Goal: Communication & Community: Share content

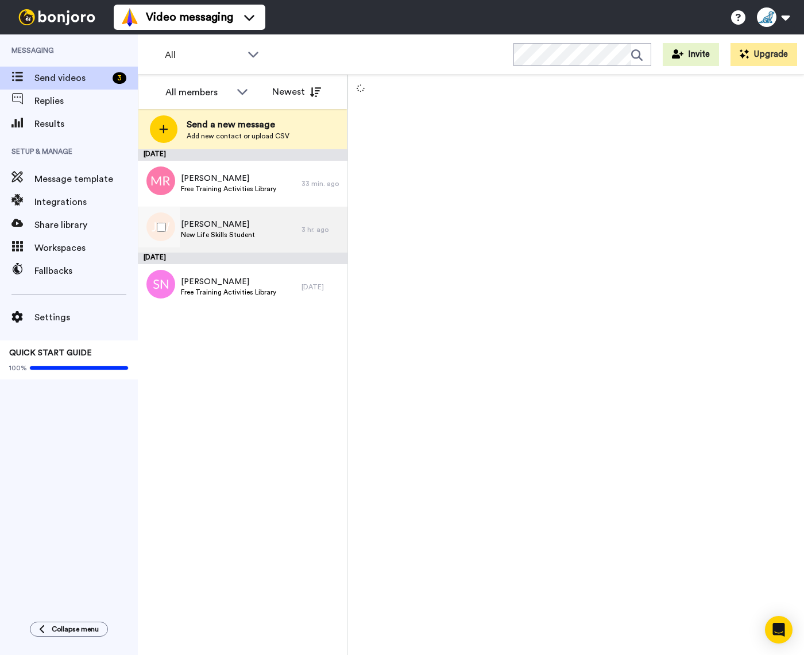
click at [225, 235] on span "New Life Skills Student" at bounding box center [218, 234] width 74 height 9
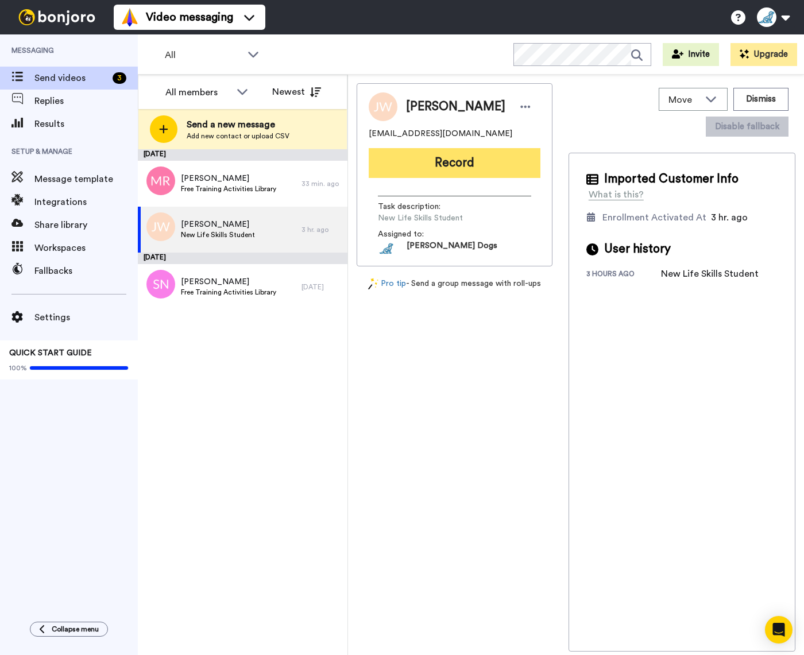
click at [457, 164] on button "Record" at bounding box center [455, 163] width 172 height 30
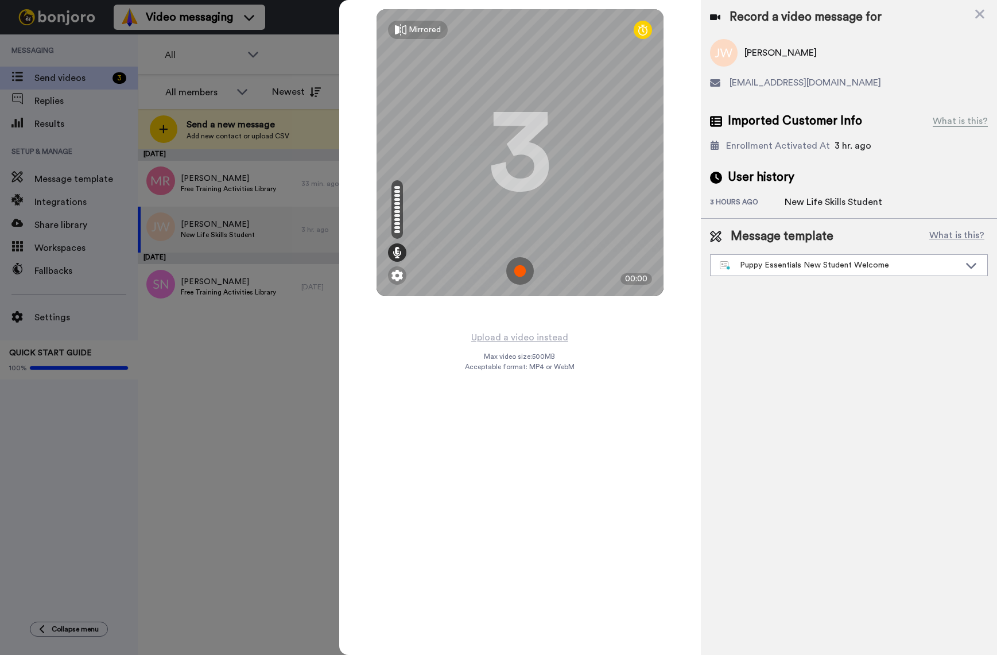
click at [521, 270] on img at bounding box center [520, 271] width 28 height 28
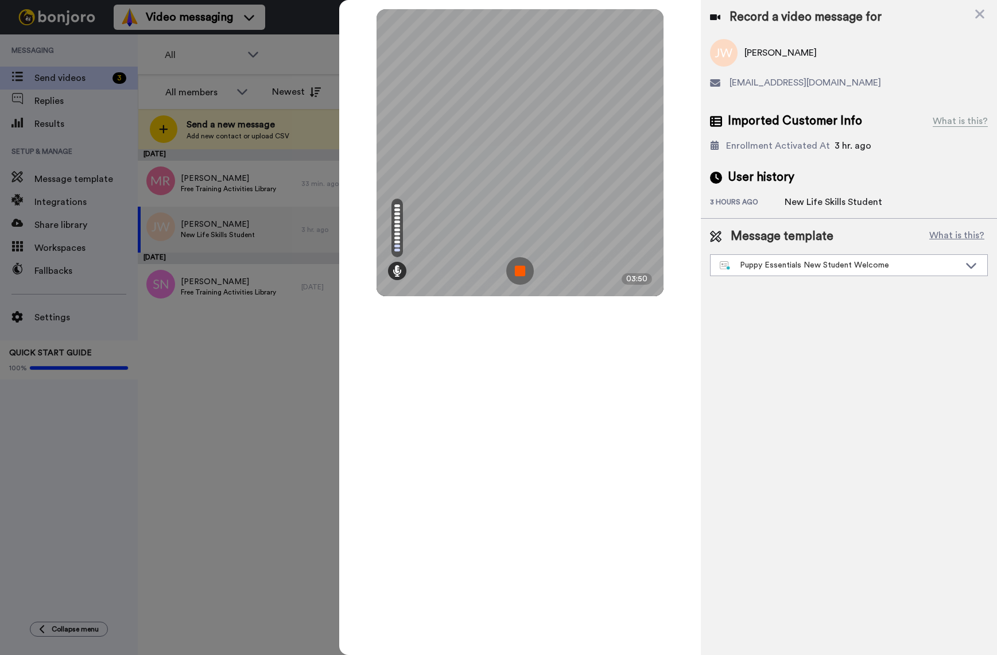
click at [520, 272] on img at bounding box center [520, 271] width 28 height 28
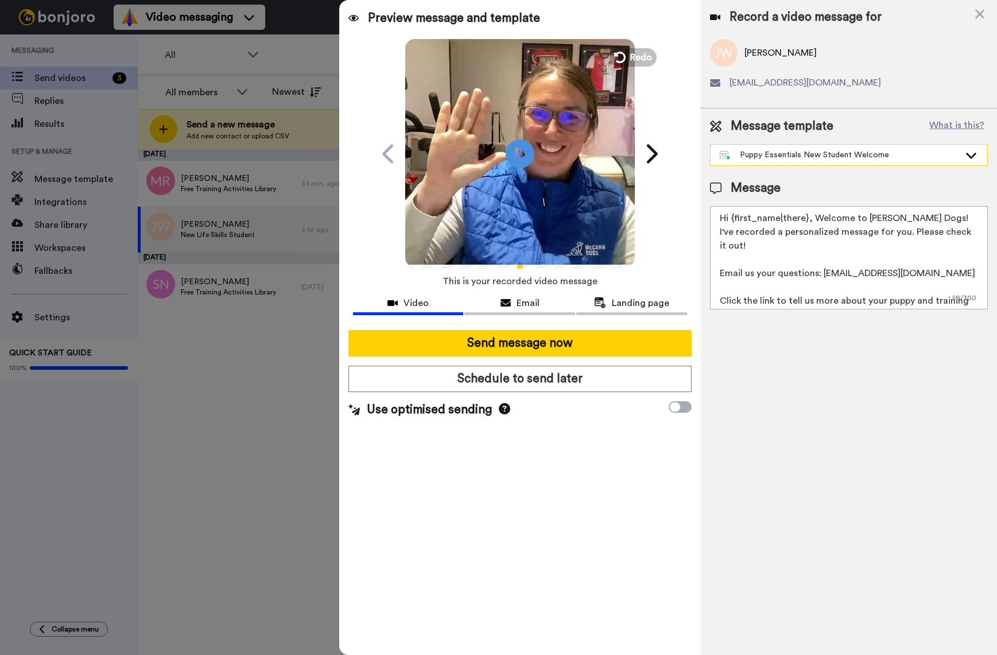
click at [803, 157] on icon at bounding box center [971, 156] width 10 height 6
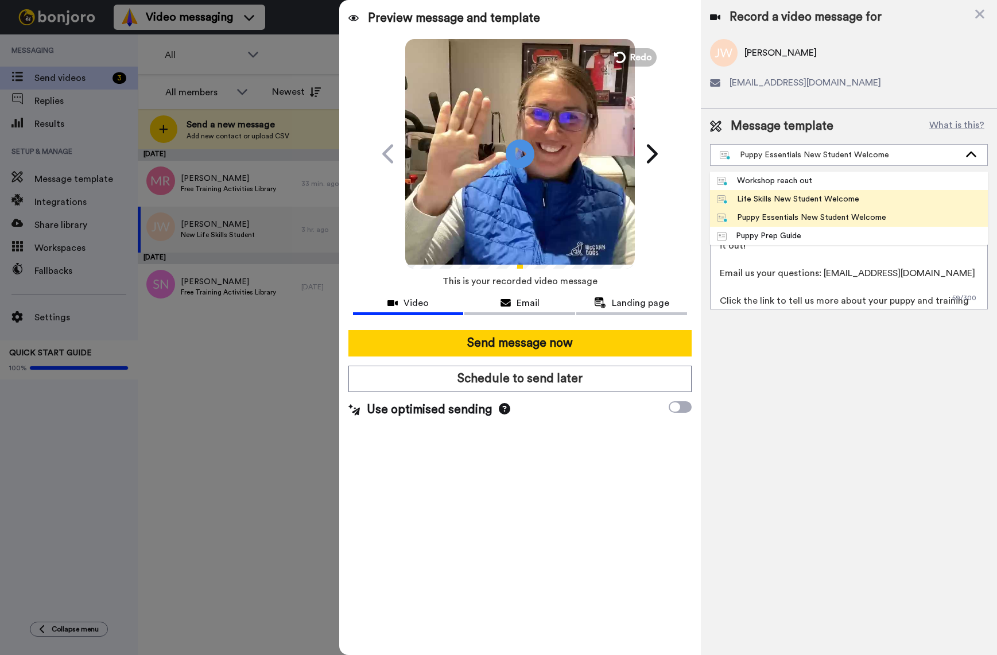
click at [803, 204] on div "Life Skills New Student Welcome" at bounding box center [788, 198] width 142 height 11
type textarea "Hi {first_name|there}, Welcome to [PERSON_NAME] Dogs! I've recorded a personali…"
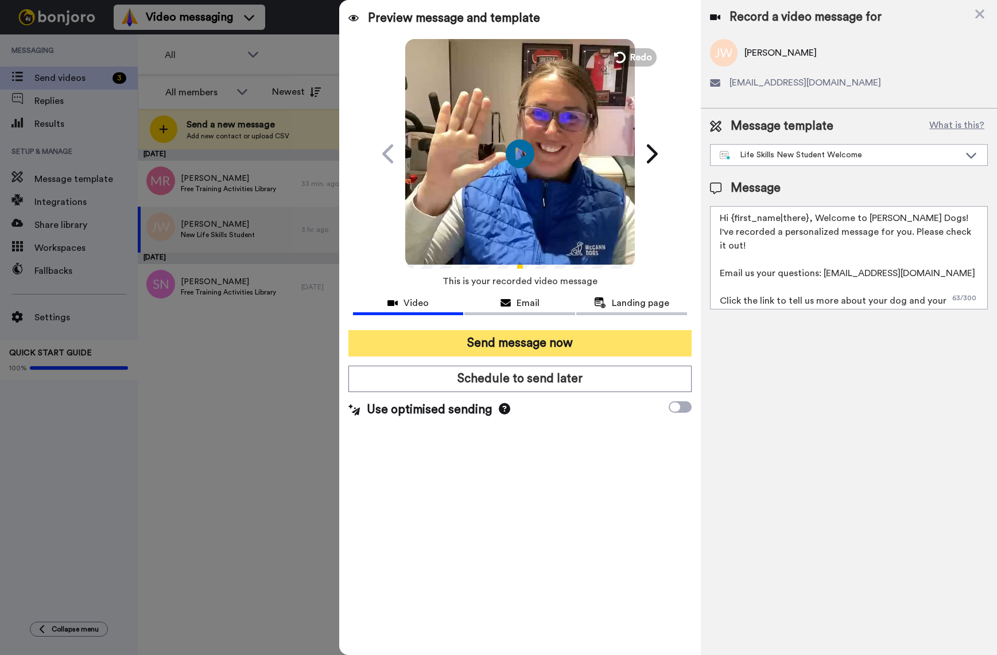
click at [548, 346] on button "Send message now" at bounding box center [520, 343] width 344 height 26
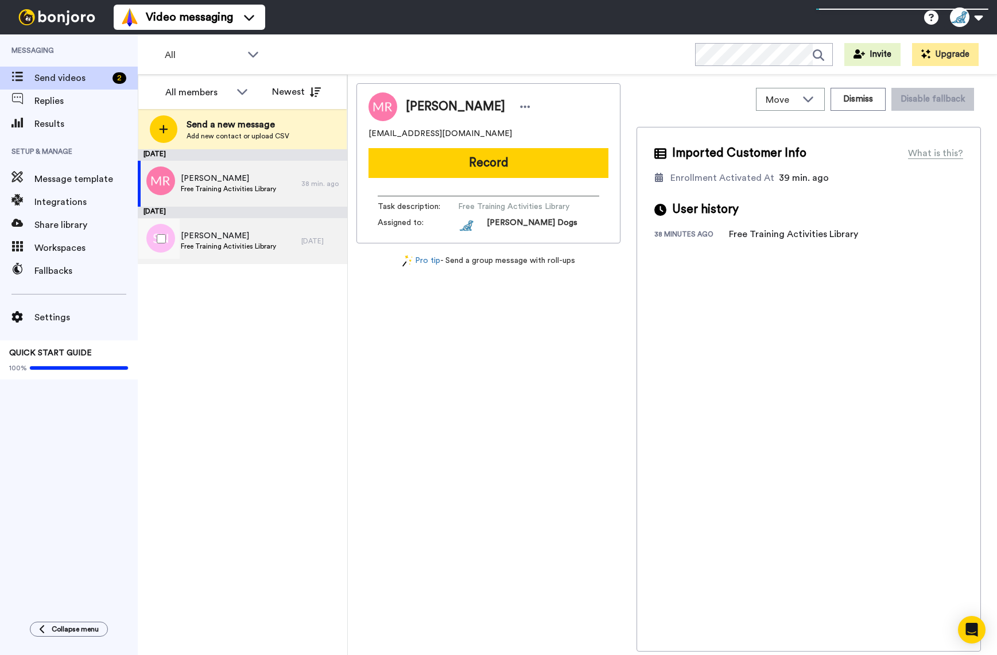
click at [229, 243] on span "Free Training Activities Library" at bounding box center [228, 246] width 95 height 9
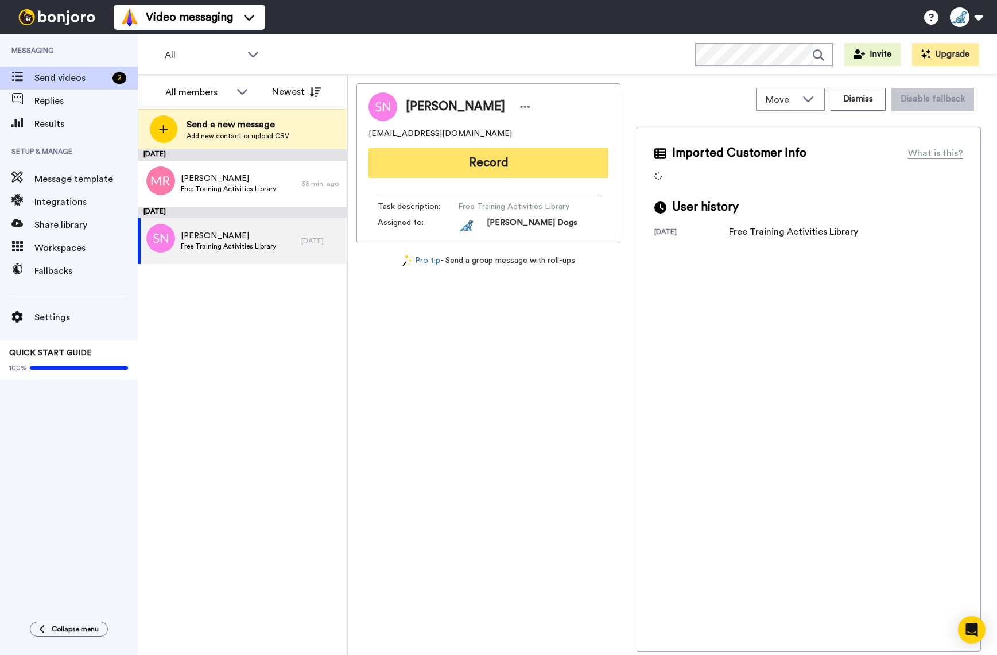
click at [518, 169] on button "Record" at bounding box center [489, 163] width 240 height 30
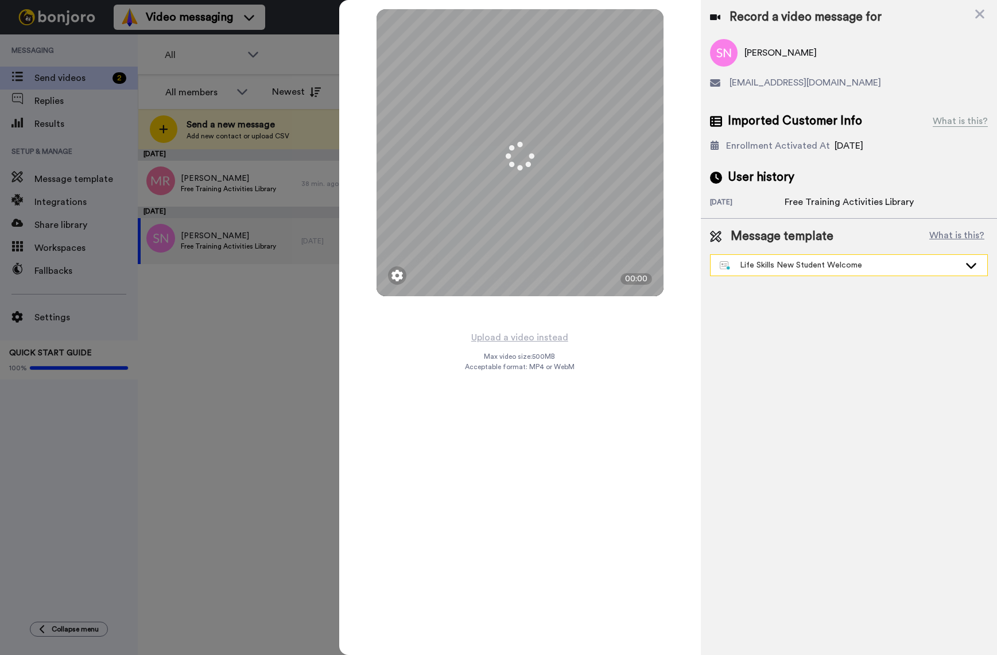
click at [972, 265] on icon at bounding box center [971, 264] width 14 height 11
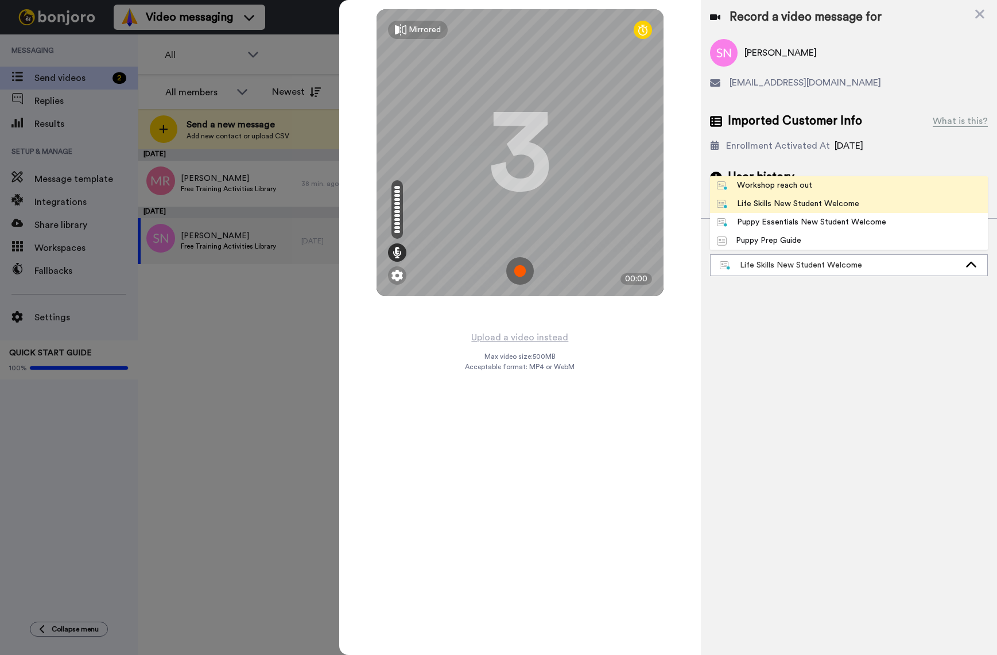
click at [809, 191] on li "Workshop reach out" at bounding box center [849, 185] width 278 height 18
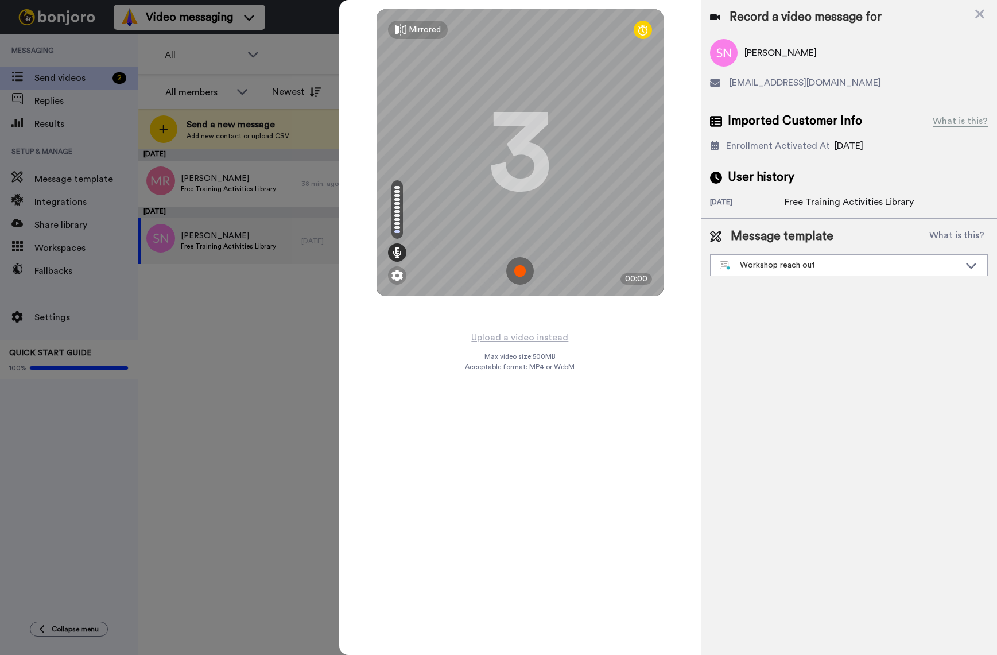
click at [518, 268] on img at bounding box center [520, 271] width 28 height 28
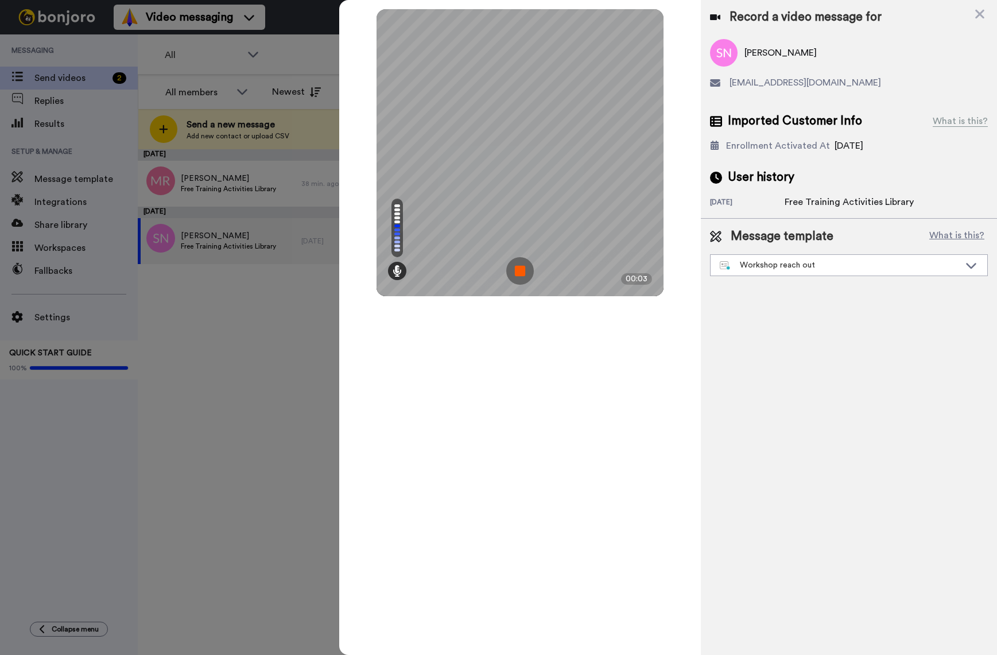
click at [518, 268] on img at bounding box center [520, 271] width 28 height 28
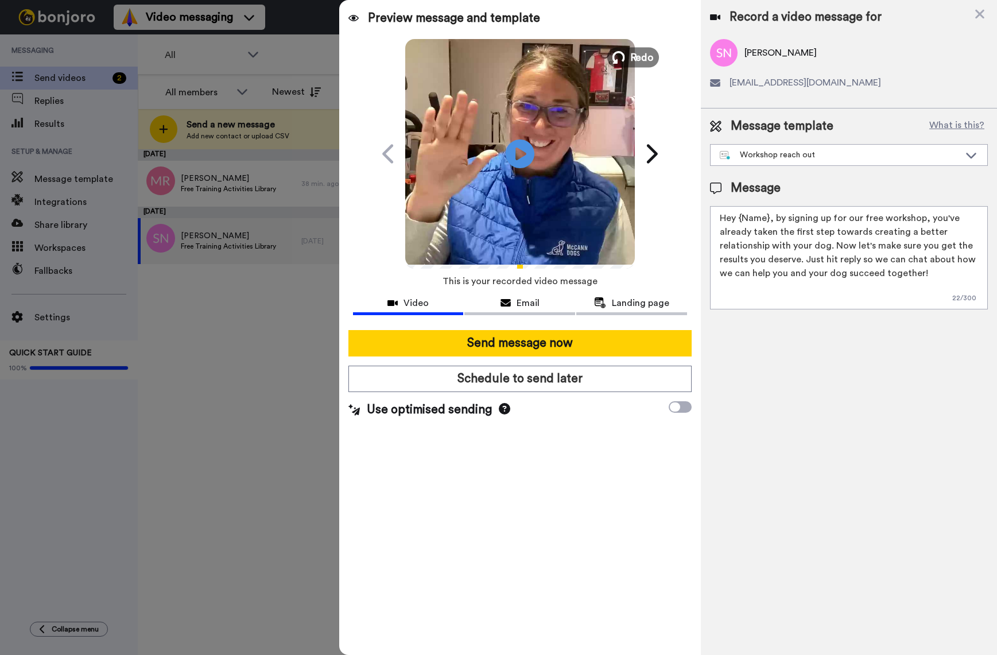
click at [632, 53] on span "Redo" at bounding box center [642, 56] width 24 height 15
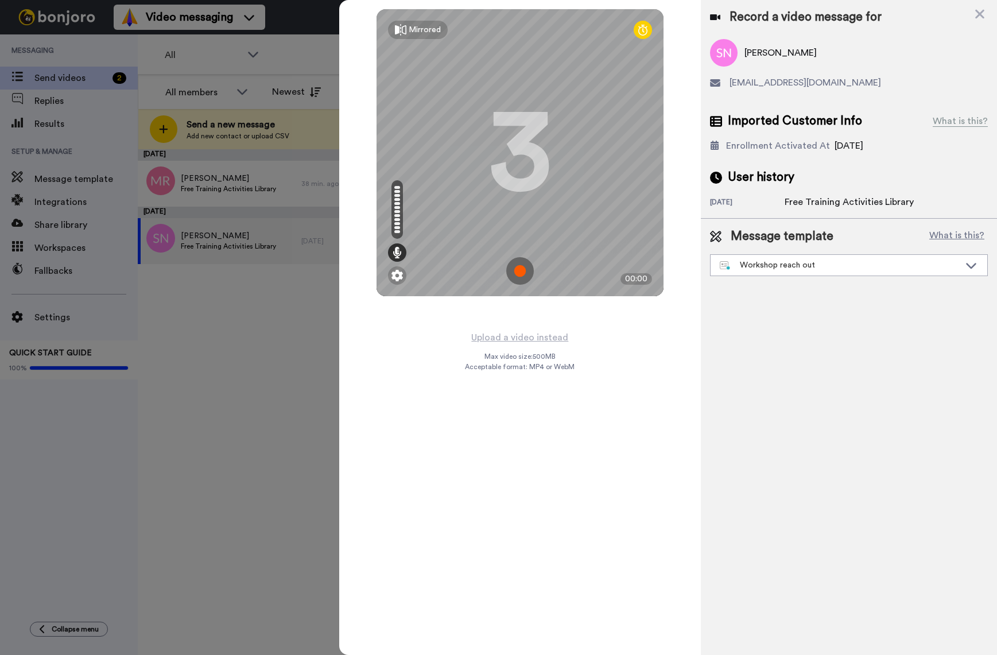
click at [524, 273] on img at bounding box center [520, 271] width 28 height 28
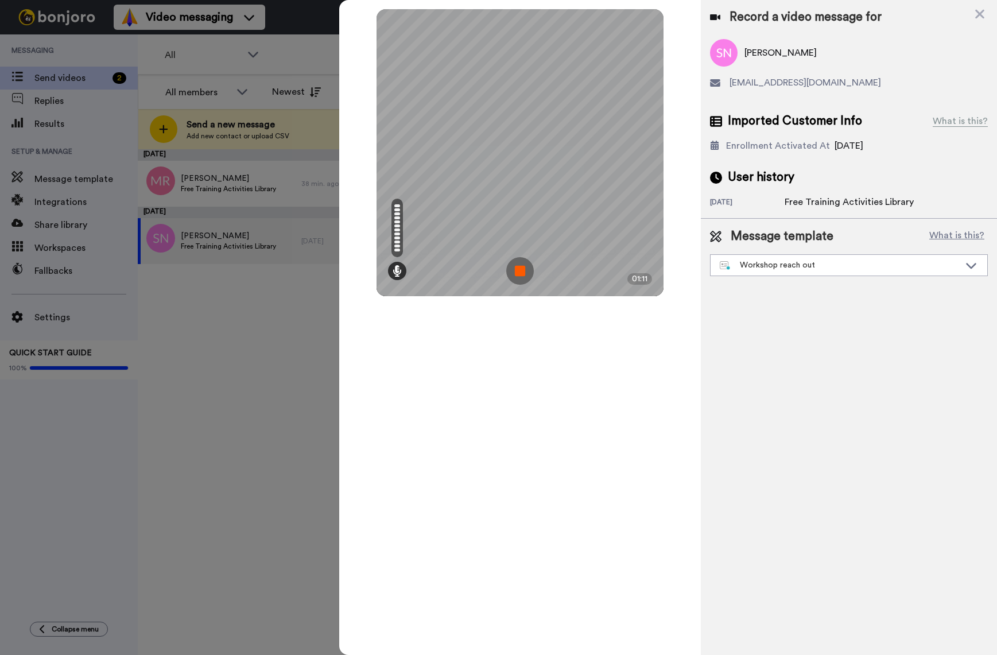
click at [524, 273] on img at bounding box center [520, 271] width 28 height 28
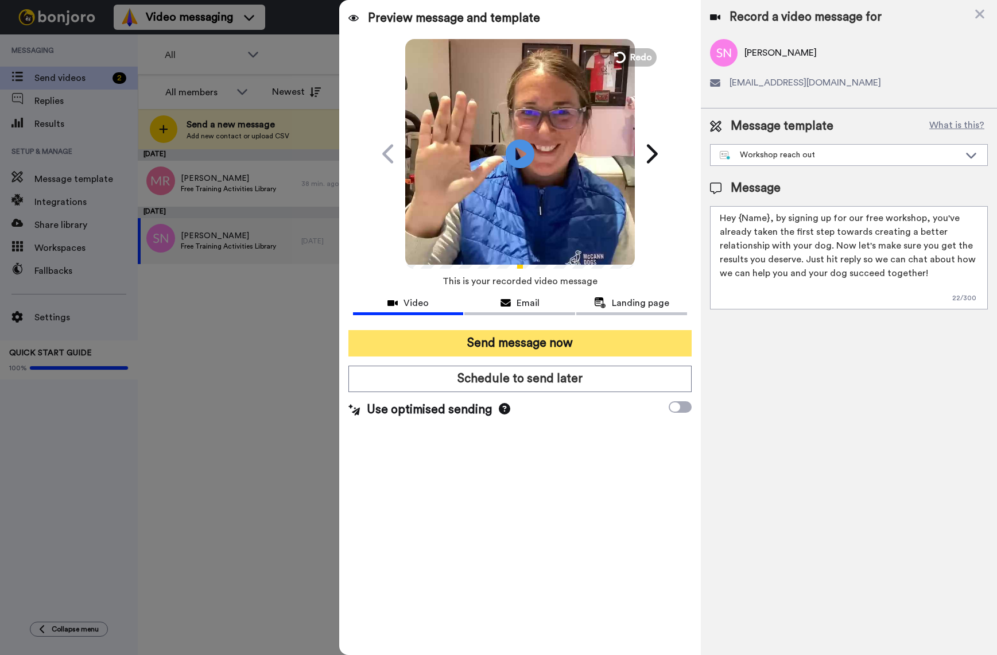
click at [545, 346] on button "Send message now" at bounding box center [520, 343] width 344 height 26
